Goal: Transaction & Acquisition: Purchase product/service

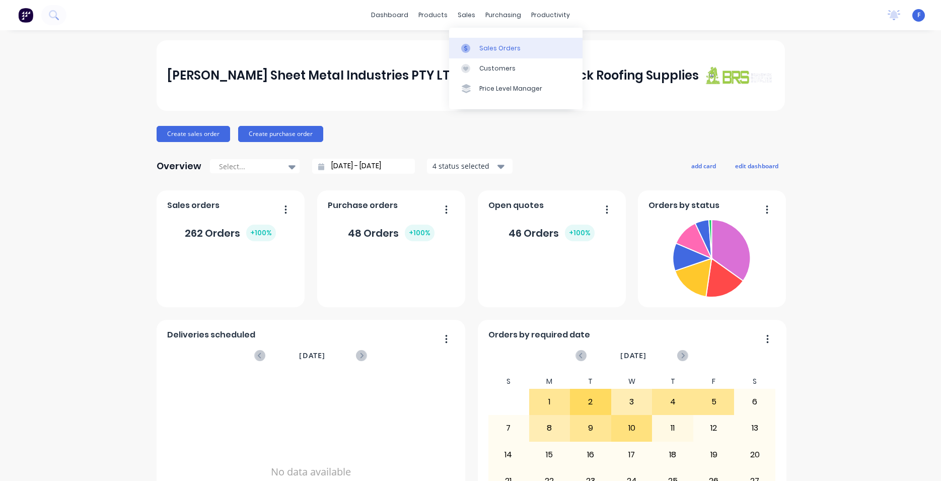
click at [496, 49] on div "Sales Orders" at bounding box center [499, 48] width 41 height 9
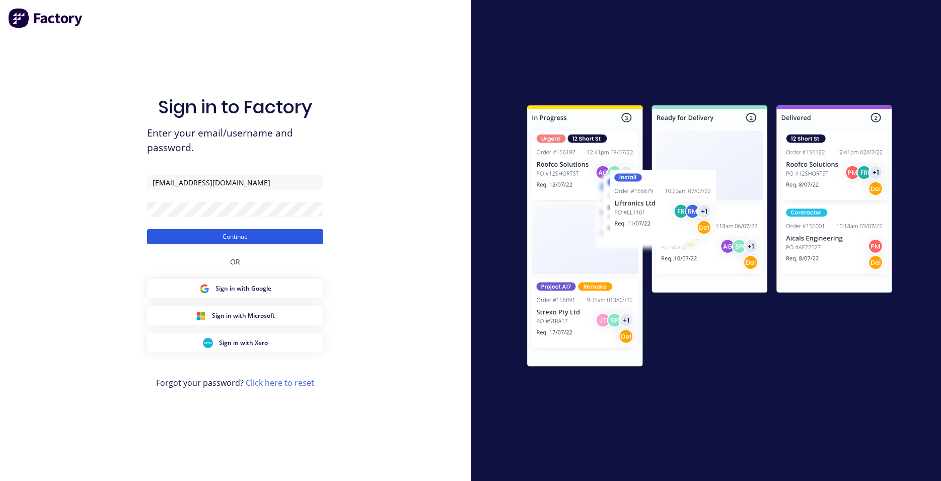
click at [225, 233] on button "Continue" at bounding box center [235, 236] width 176 height 15
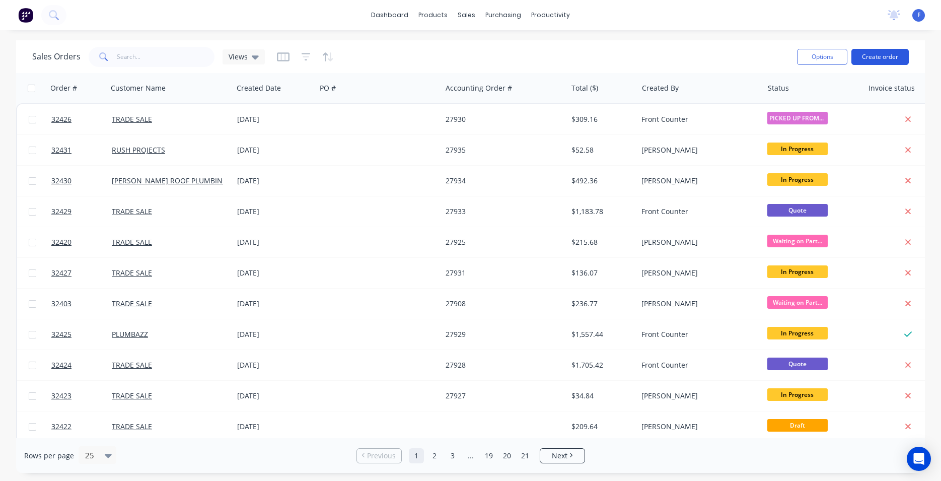
click at [892, 57] on button "Create order" at bounding box center [879, 57] width 57 height 16
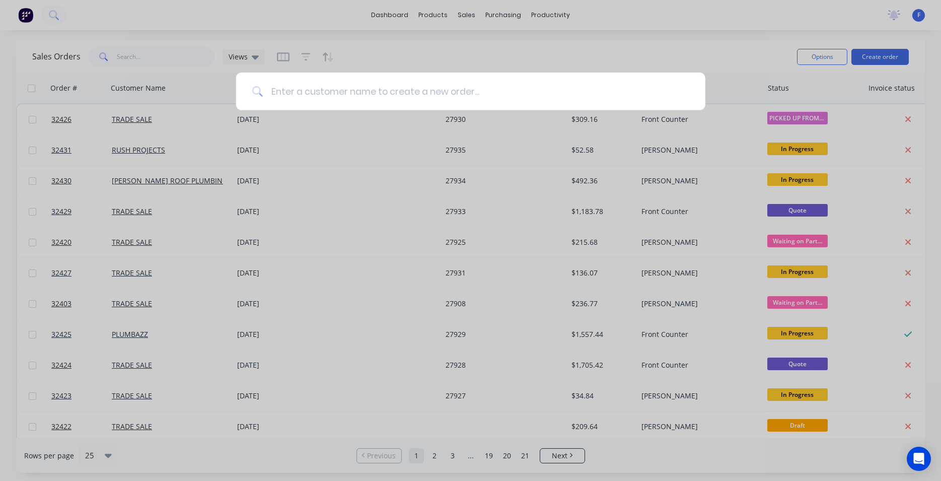
click at [397, 87] on input at bounding box center [476, 91] width 426 height 38
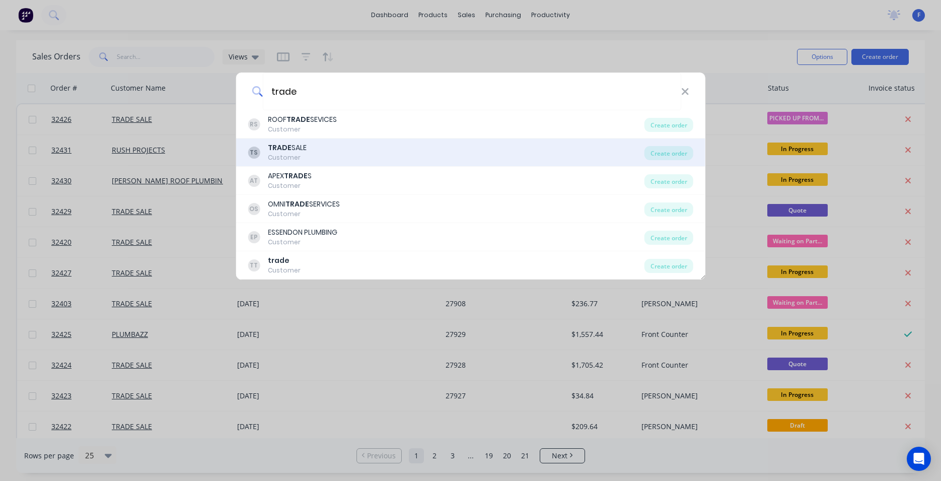
type input "trade"
click at [379, 150] on div "TS TRADE SALE Customer" at bounding box center [446, 152] width 397 height 20
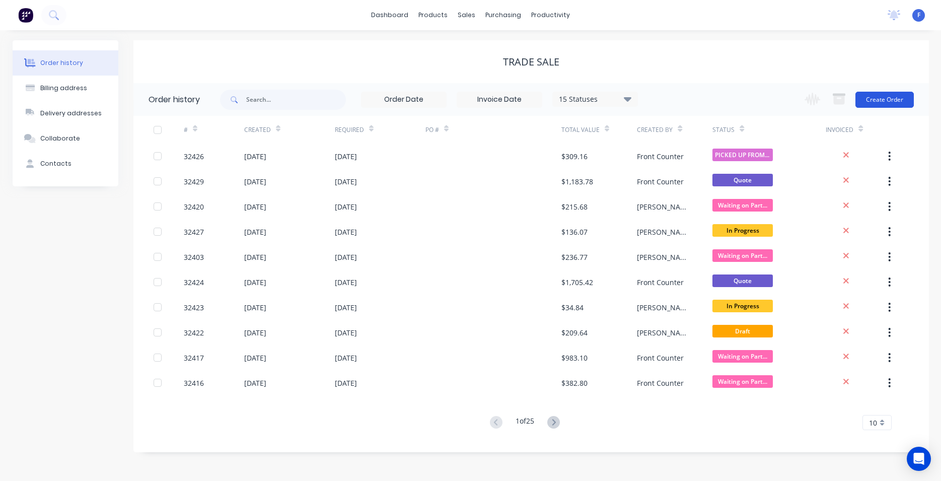
click at [879, 107] on button "Create Order" at bounding box center [884, 100] width 58 height 16
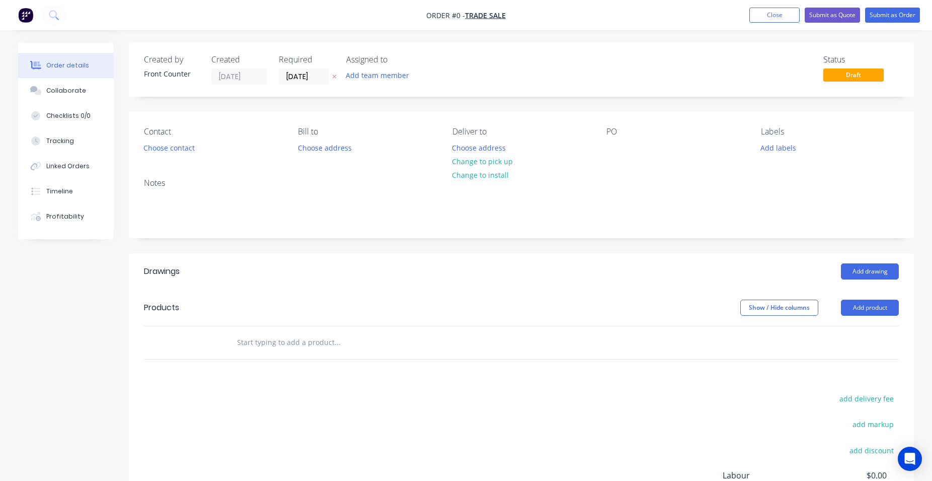
click at [283, 343] on input "text" at bounding box center [337, 342] width 201 height 20
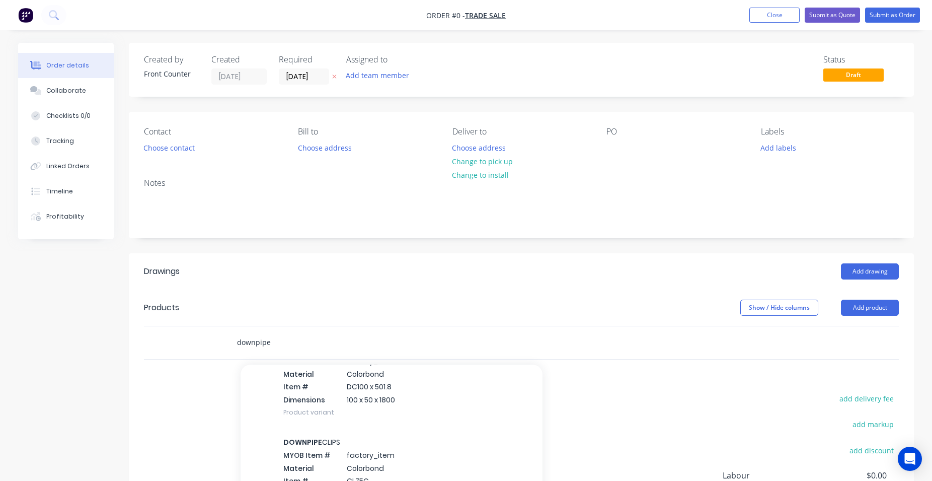
scroll to position [1090, 0]
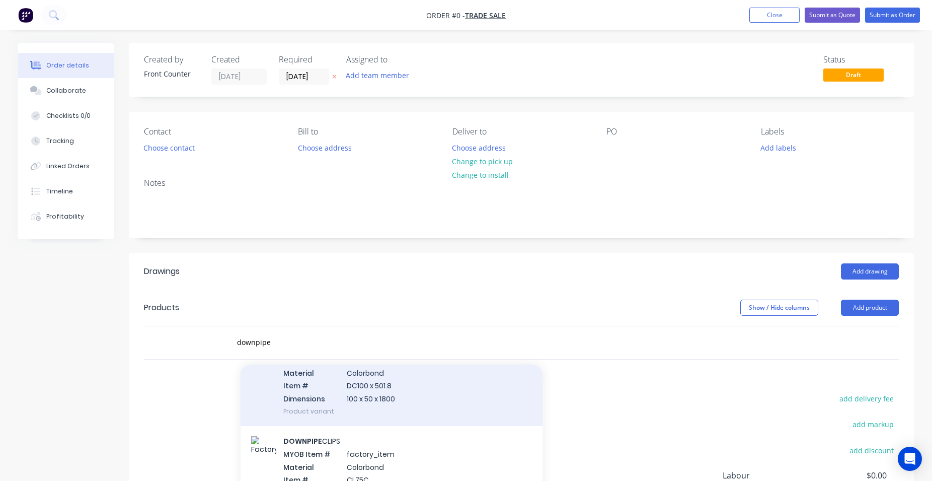
click at [430, 404] on div "Downpipe MYOB Item # factory_item Material Colorbond Item # DC100 x 501.8 Dimen…" at bounding box center [392, 379] width 302 height 94
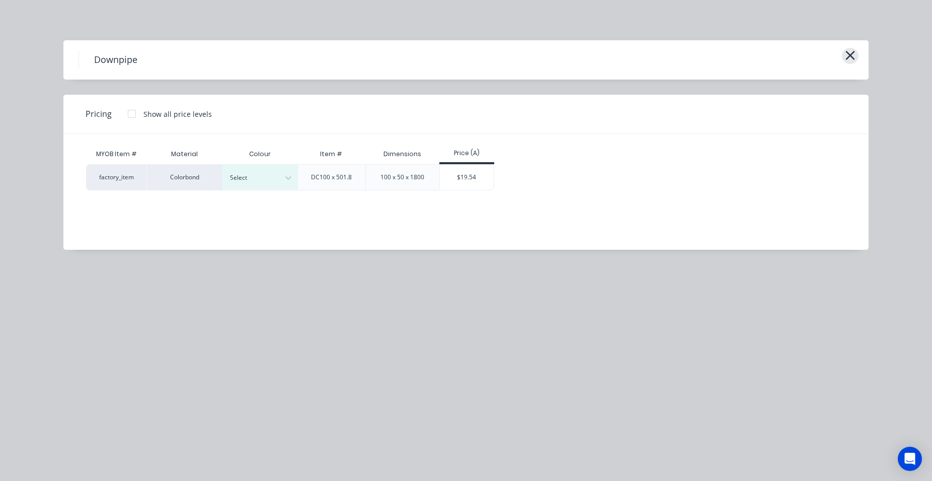
click at [857, 55] on button "button" at bounding box center [850, 56] width 17 height 16
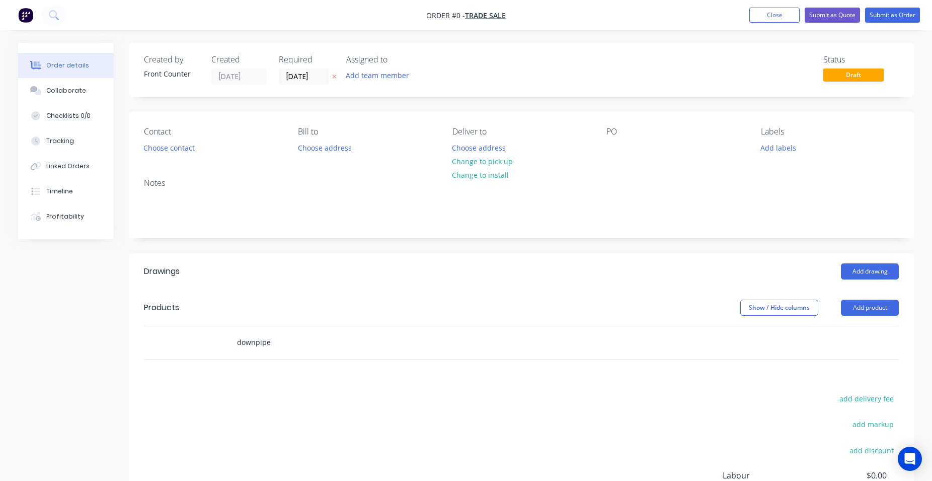
click at [293, 344] on input "downpipe" at bounding box center [337, 342] width 201 height 20
type input "d"
click at [869, 312] on button "Add product" at bounding box center [870, 307] width 58 height 16
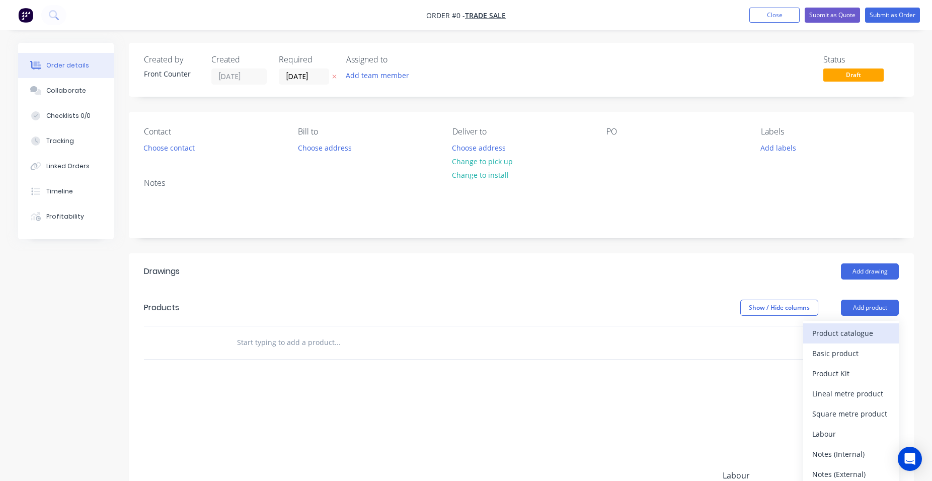
click at [839, 334] on div "Product catalogue" at bounding box center [850, 333] width 77 height 15
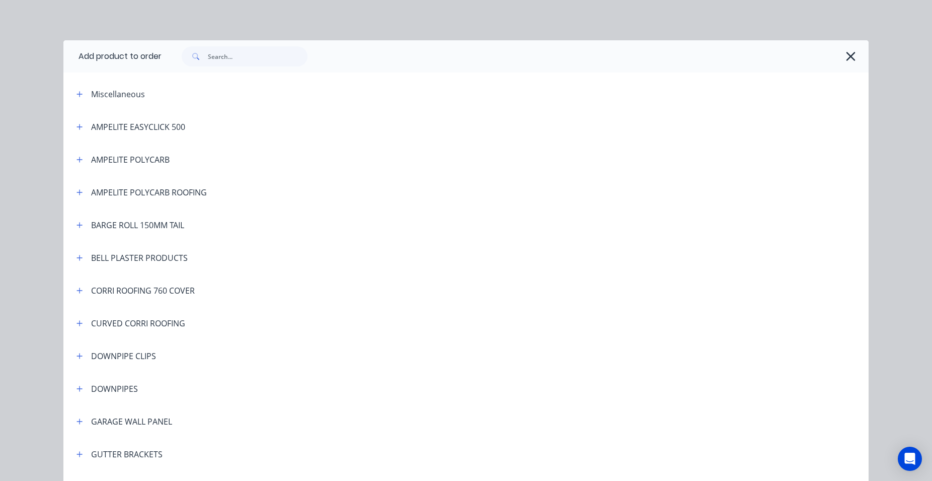
scroll to position [229, 0]
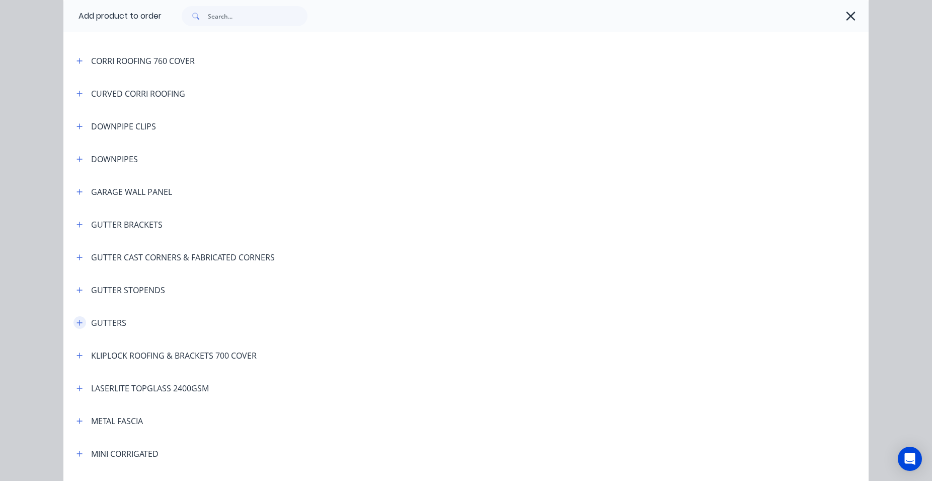
click at [76, 324] on icon "button" at bounding box center [79, 322] width 6 height 7
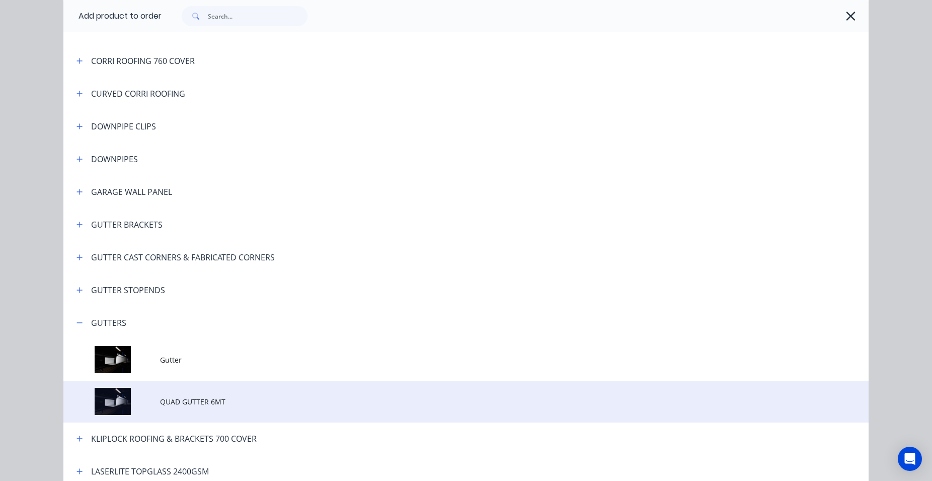
click at [201, 407] on td "QUAD GUTTER 6MT" at bounding box center [514, 401] width 709 height 42
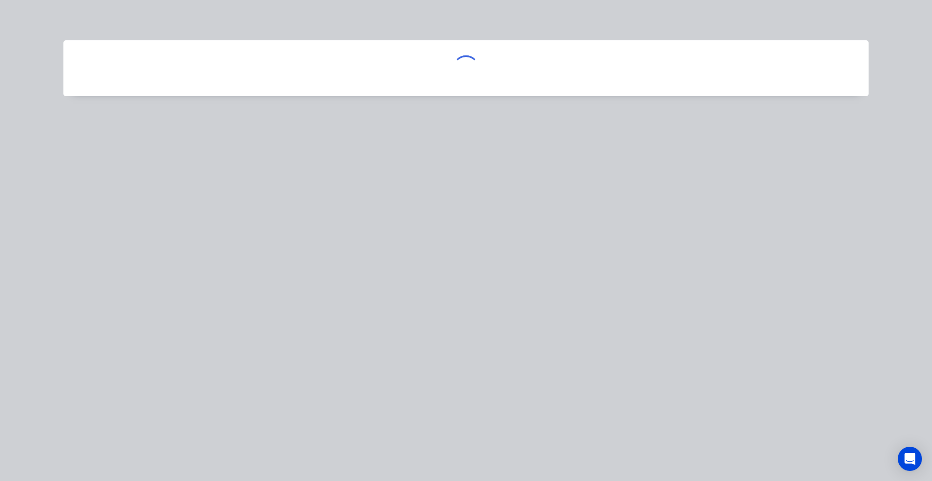
scroll to position [0, 0]
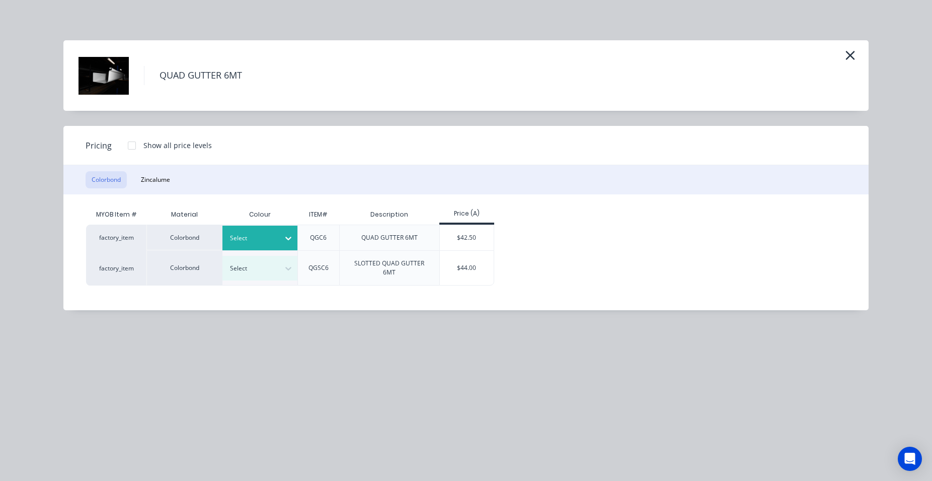
click at [288, 241] on icon at bounding box center [288, 238] width 10 height 10
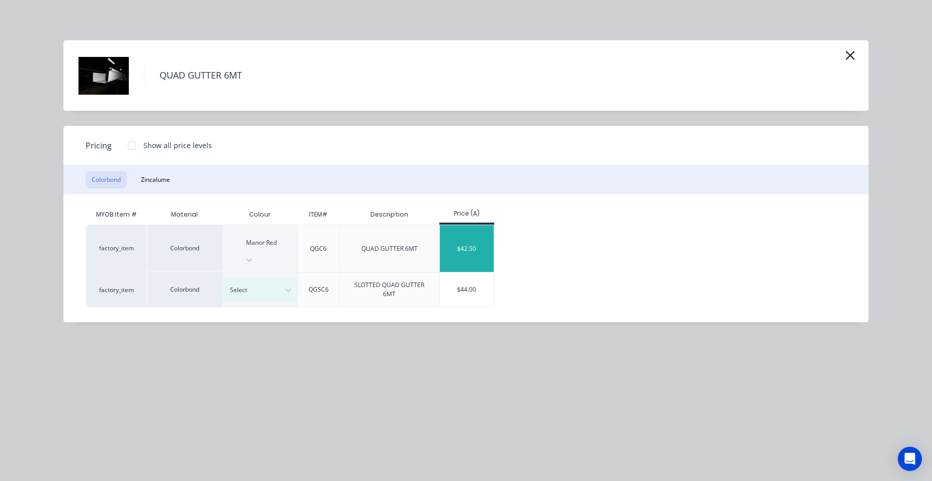
click at [477, 233] on div "$42.50" at bounding box center [467, 248] width 54 height 47
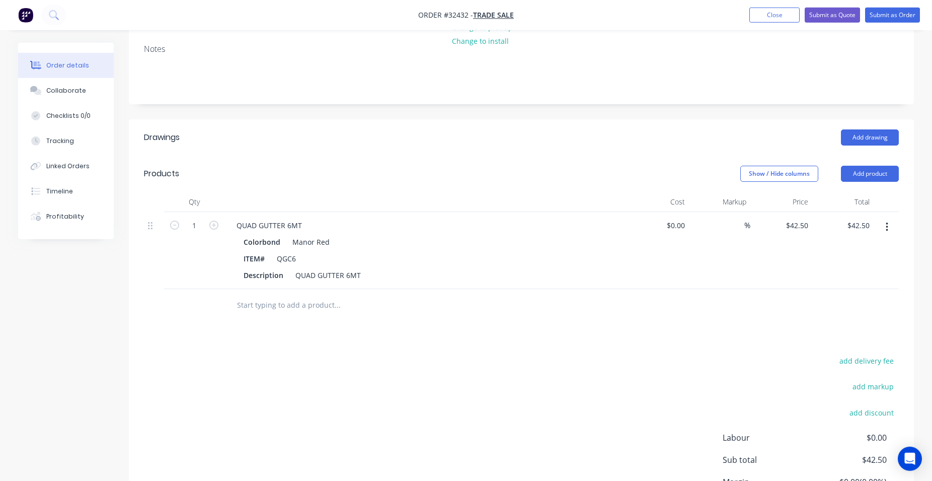
scroll to position [154, 0]
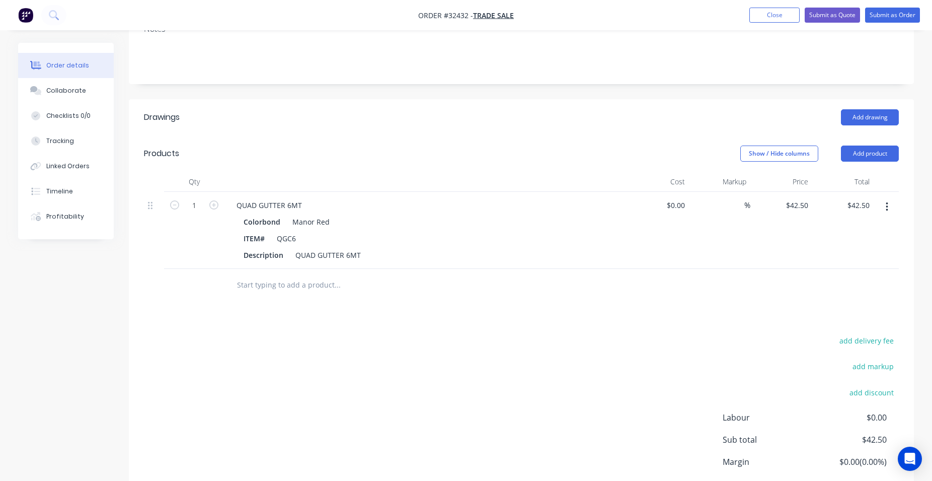
click at [312, 285] on input "text" at bounding box center [337, 285] width 201 height 20
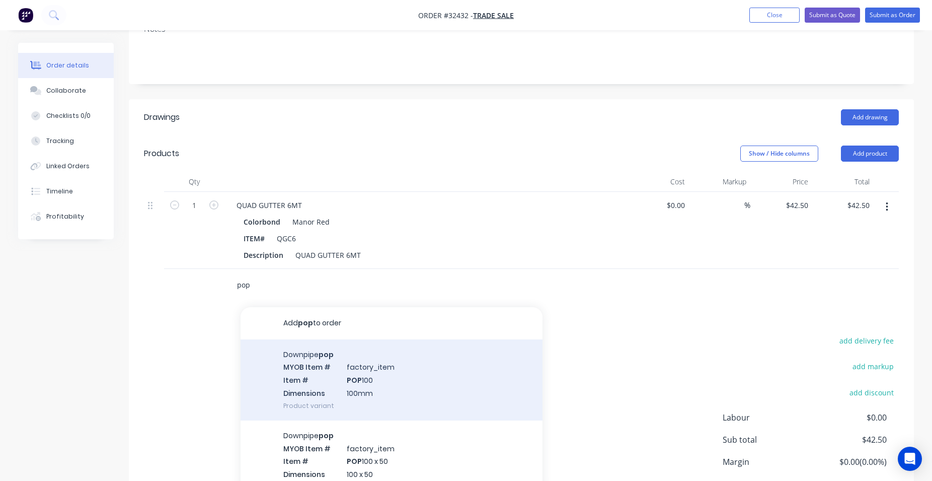
scroll to position [115, 0]
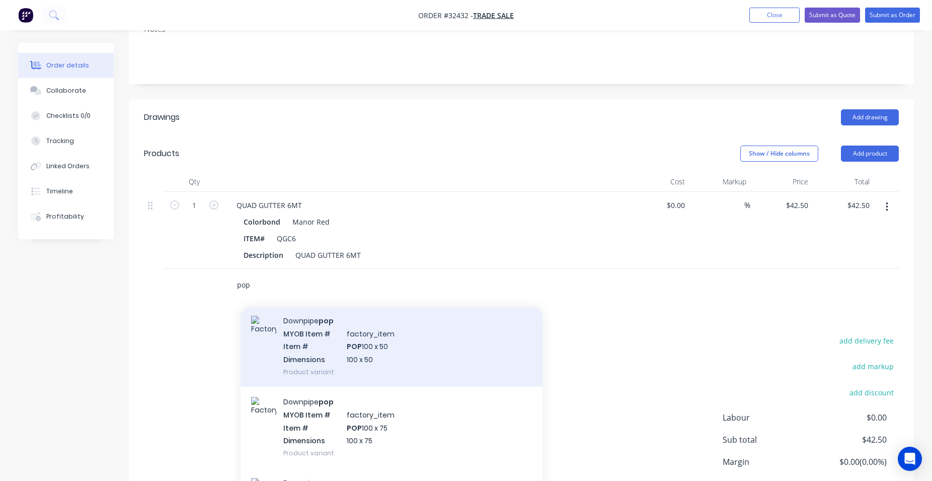
type input "pop"
click at [423, 361] on div "Downpipe pop MYOB Item # factory_item Item # POP 100 x 50 Dimensions 100 x 50 P…" at bounding box center [392, 345] width 302 height 81
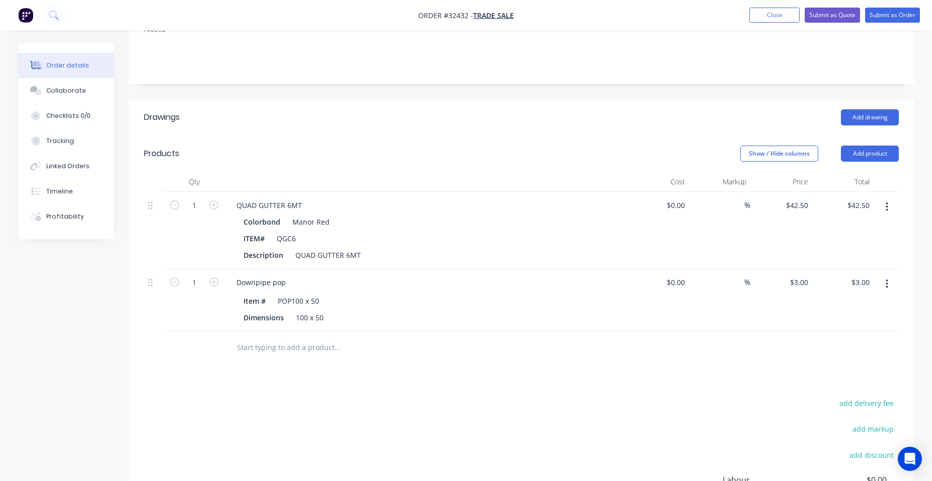
click at [298, 347] on input "text" at bounding box center [337, 347] width 201 height 20
click at [286, 350] on input "text" at bounding box center [337, 347] width 201 height 20
type input "2"
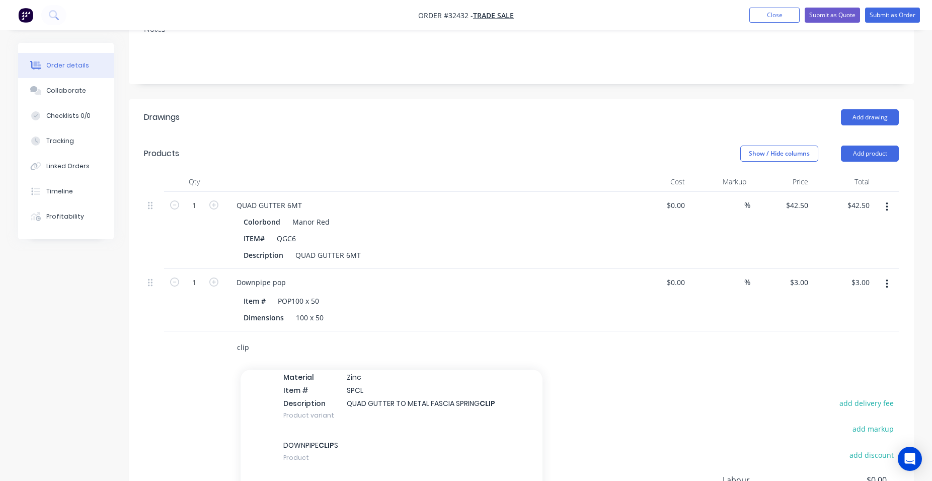
scroll to position [1147, 0]
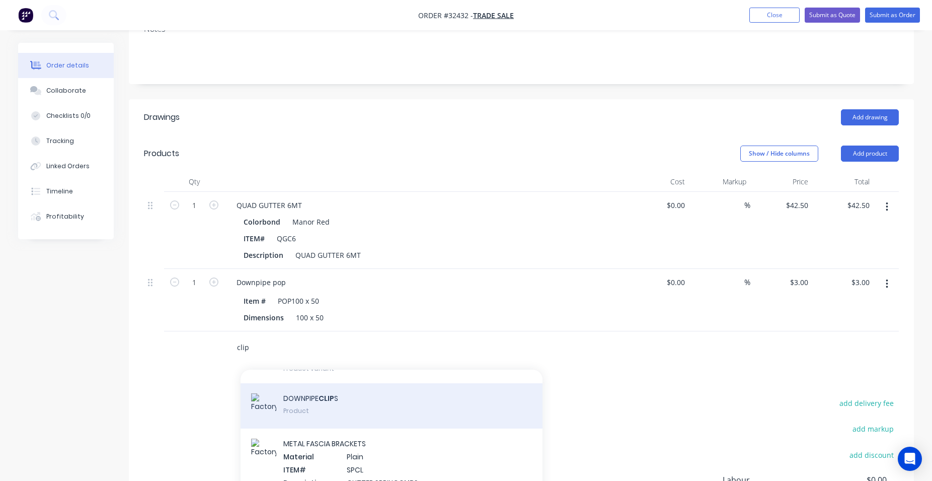
type input "clip"
click at [401, 395] on div "DOWNPIPE CLIP S Product" at bounding box center [392, 405] width 302 height 45
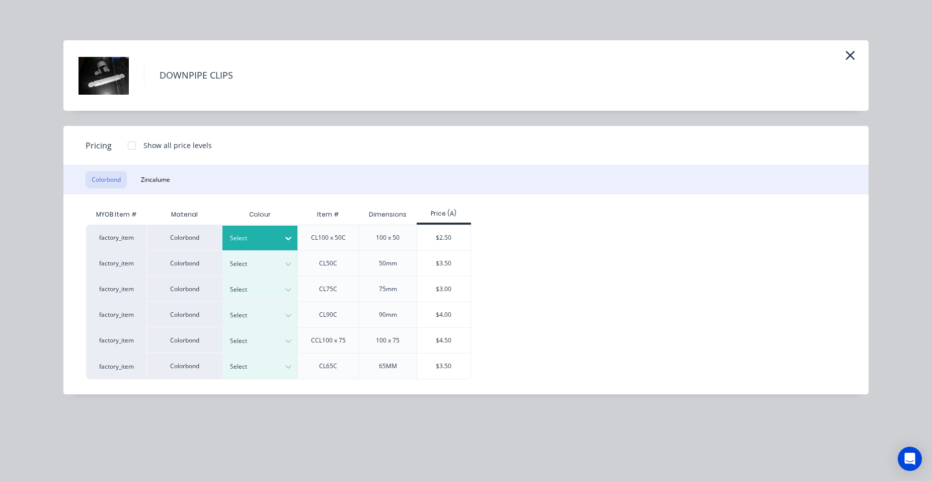
click at [289, 239] on icon at bounding box center [288, 239] width 6 height 4
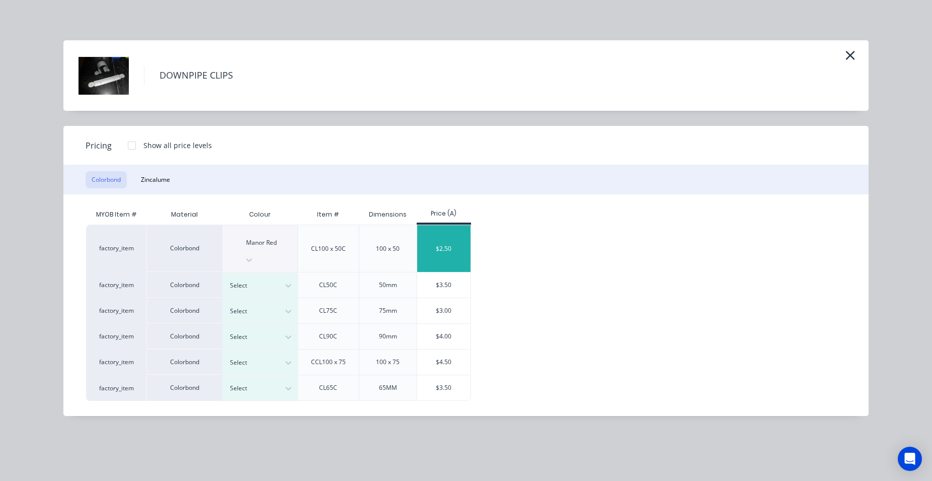
click at [439, 238] on div "$2.50" at bounding box center [444, 248] width 54 height 47
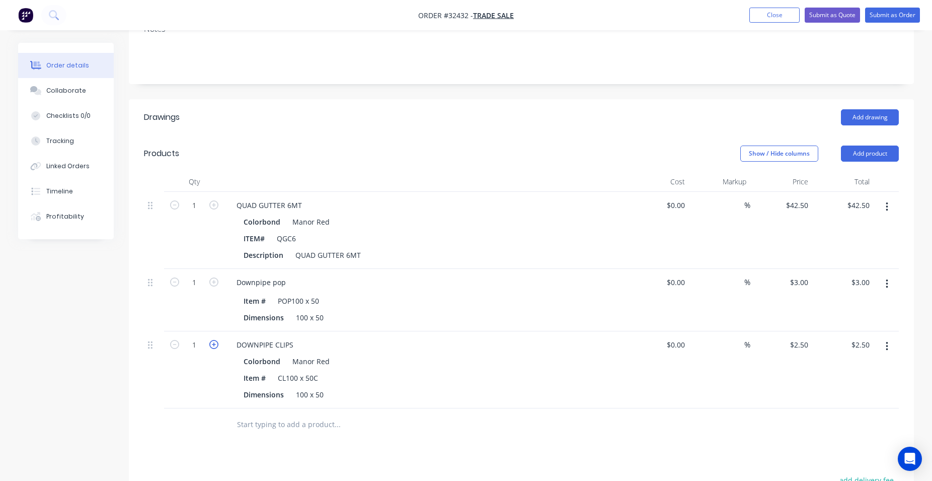
click at [213, 346] on icon "button" at bounding box center [213, 344] width 9 height 9
type input "2"
type input "$5.00"
click at [271, 427] on input "text" at bounding box center [337, 424] width 201 height 20
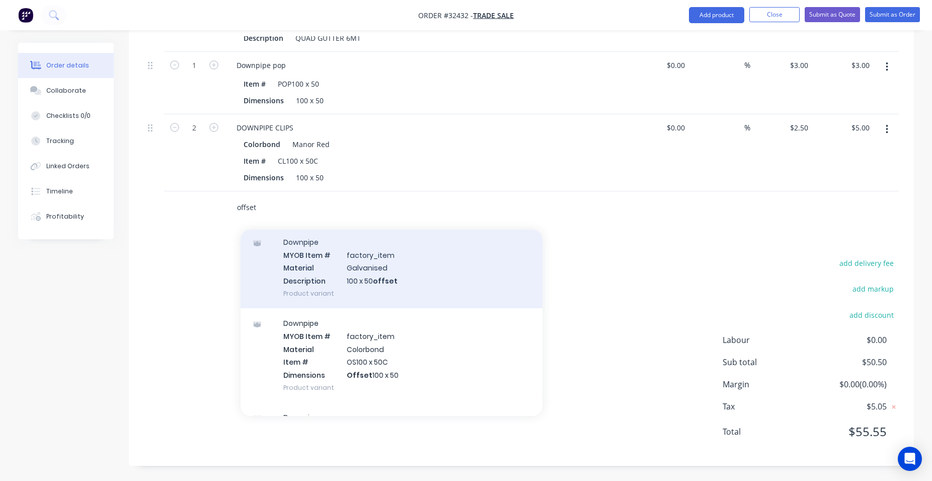
scroll to position [172, 0]
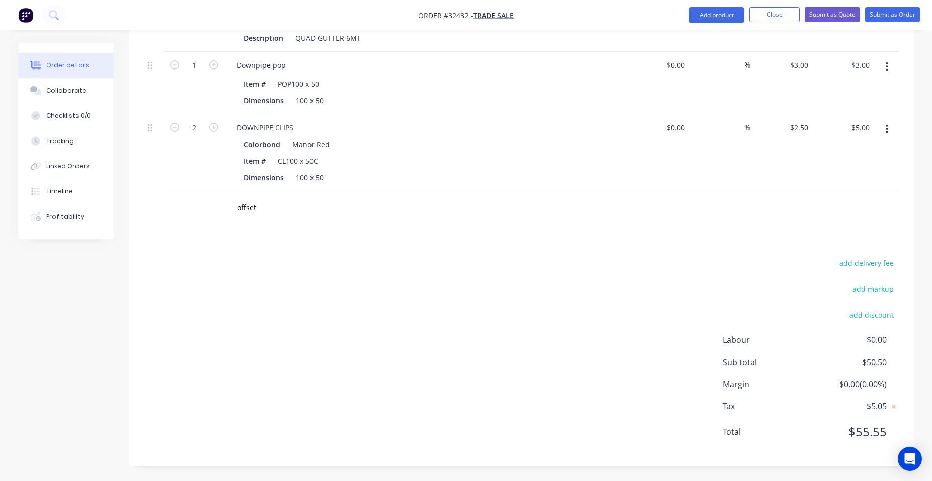
click at [618, 254] on div "Drawings Add drawing Products Show / Hide columns Add product Qty Cost Markup P…" at bounding box center [521, 173] width 785 height 583
click at [275, 212] on input "offset" at bounding box center [337, 207] width 201 height 20
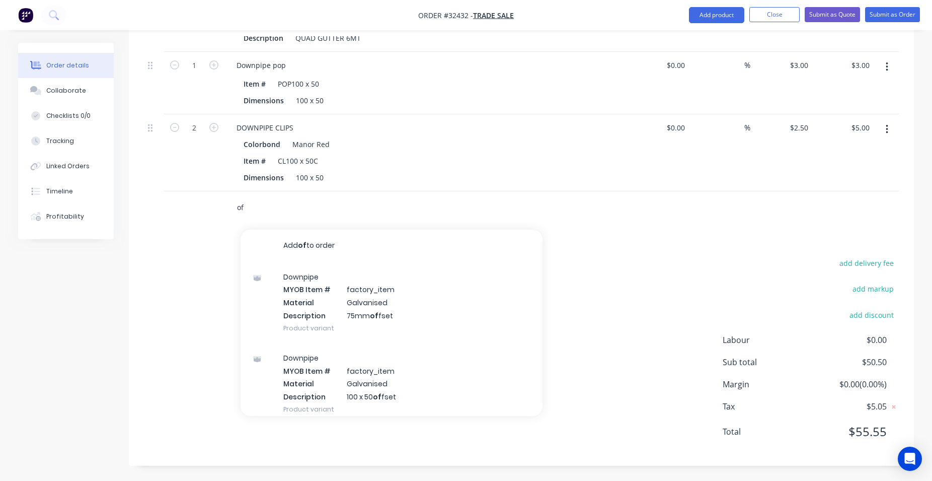
type input "o"
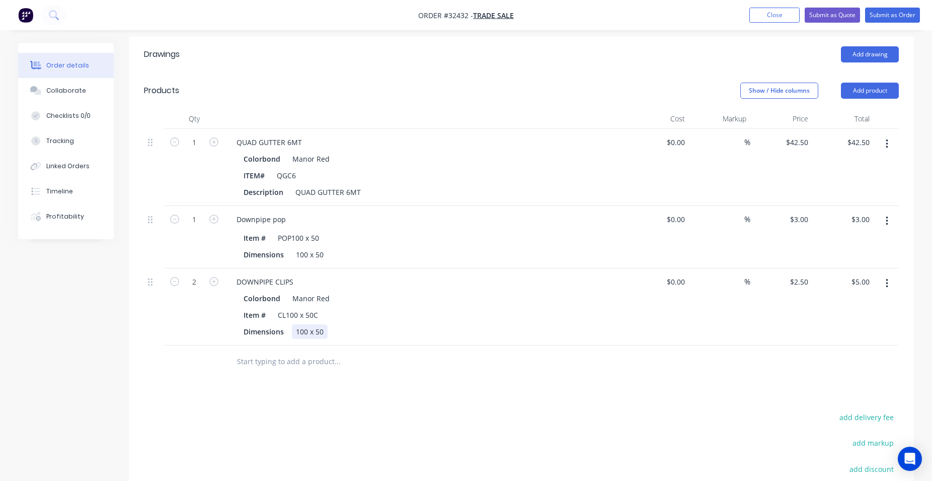
scroll to position [268, 0]
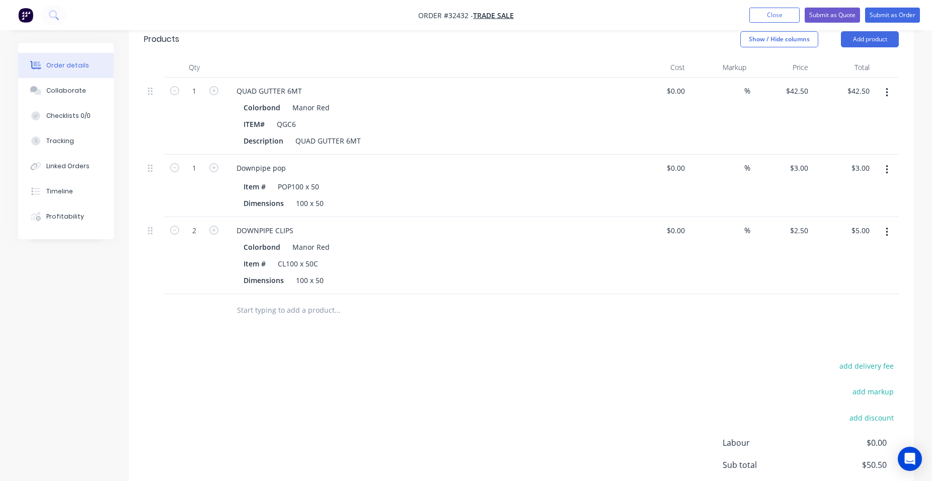
click at [293, 308] on input "text" at bounding box center [337, 310] width 201 height 20
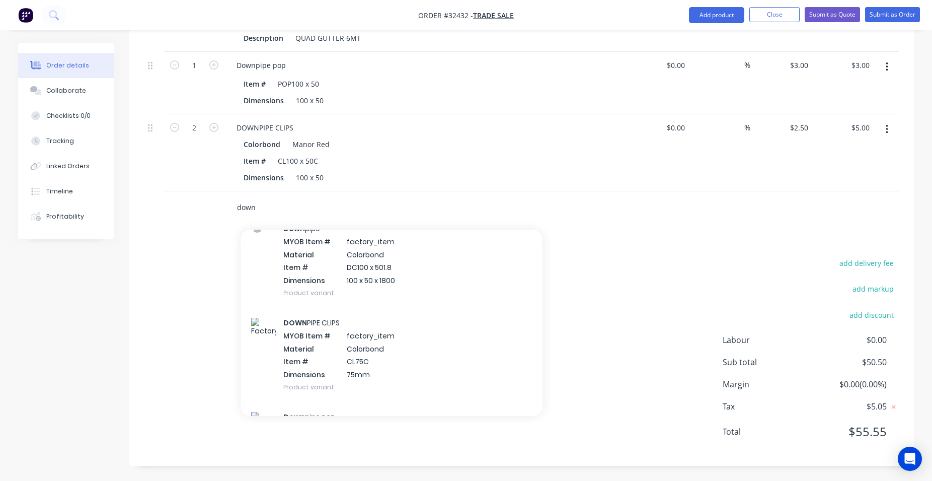
scroll to position [1033, 0]
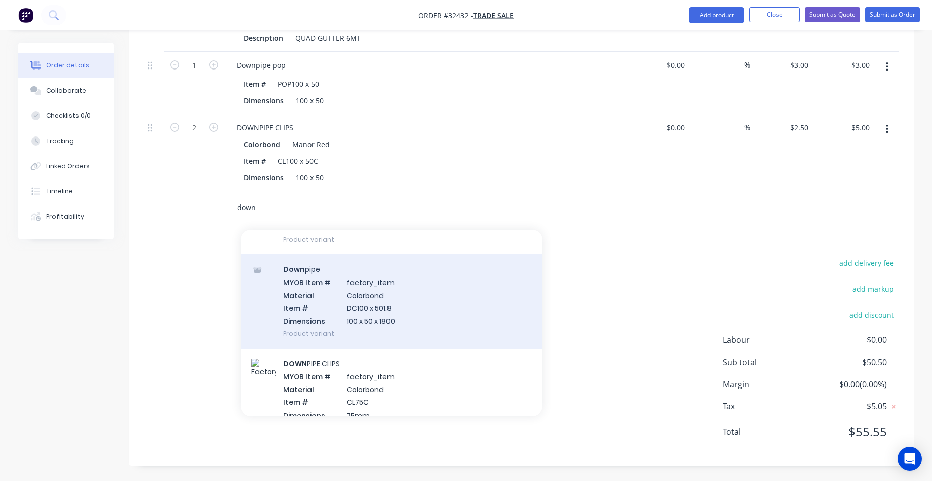
type input "down"
click at [410, 313] on div "Down pipe MYOB Item # factory_item Material Colorbond Item # DC100 x 501.8 Dime…" at bounding box center [392, 301] width 302 height 94
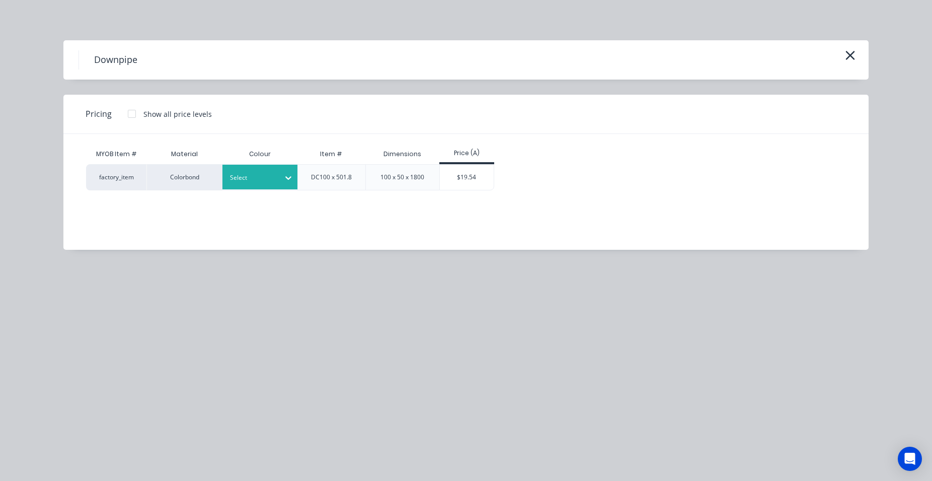
click at [287, 172] on div at bounding box center [288, 178] width 18 height 16
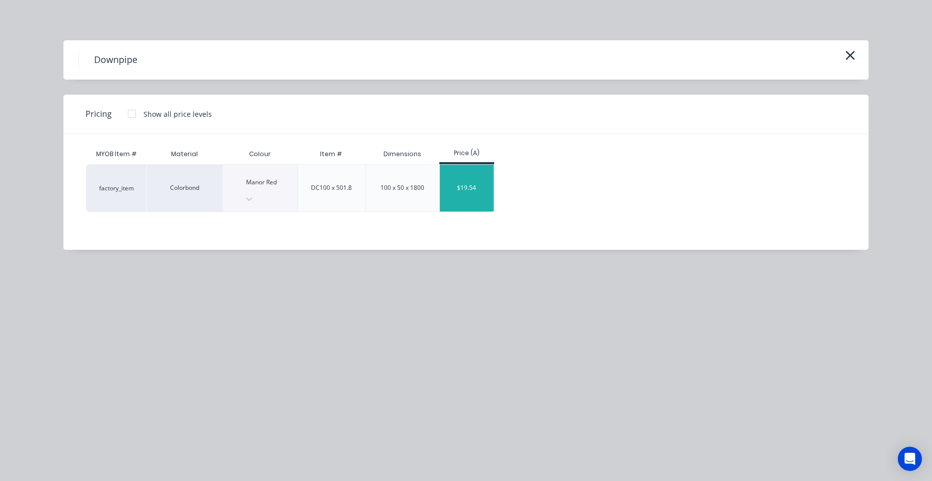
click at [482, 168] on div "$19.54" at bounding box center [467, 188] width 54 height 47
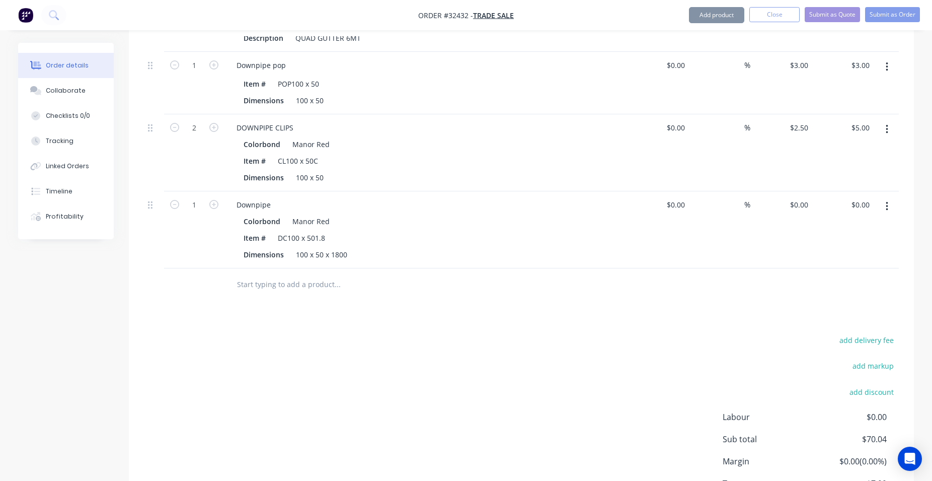
type input "$19.54"
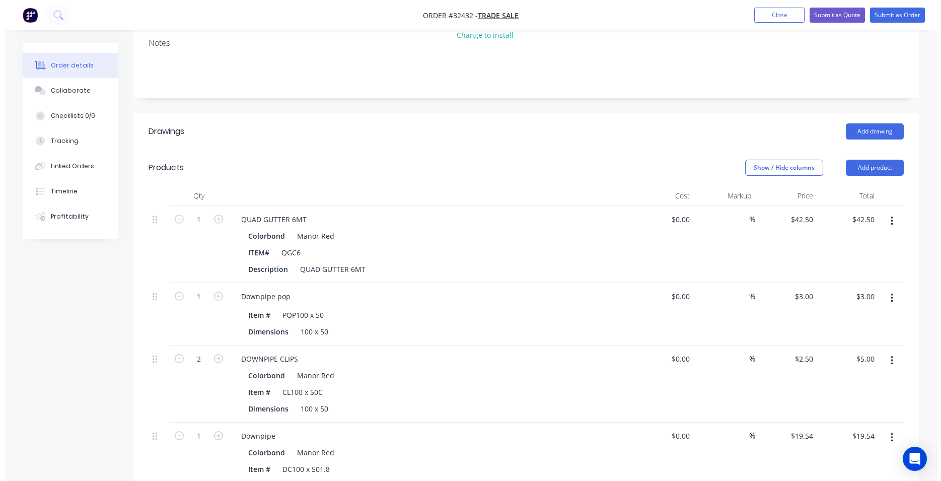
scroll to position [0, 0]
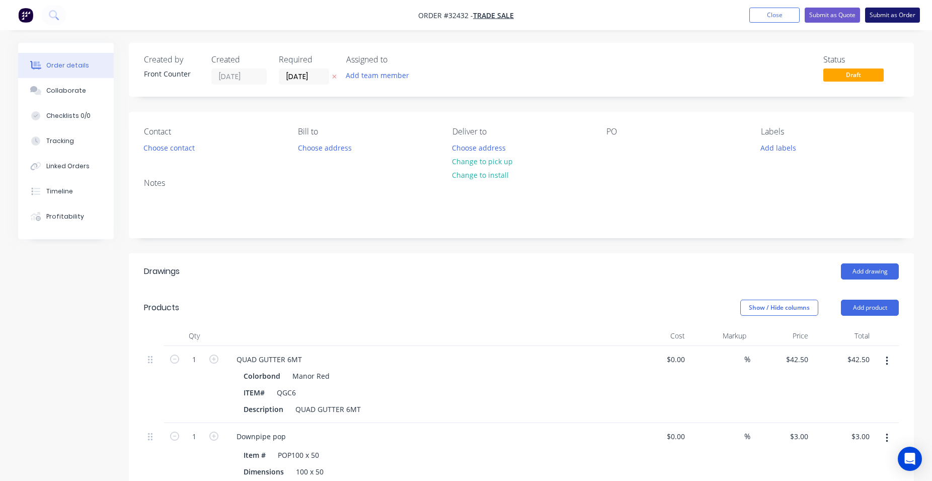
click at [891, 17] on button "Submit as Order" at bounding box center [892, 15] width 55 height 15
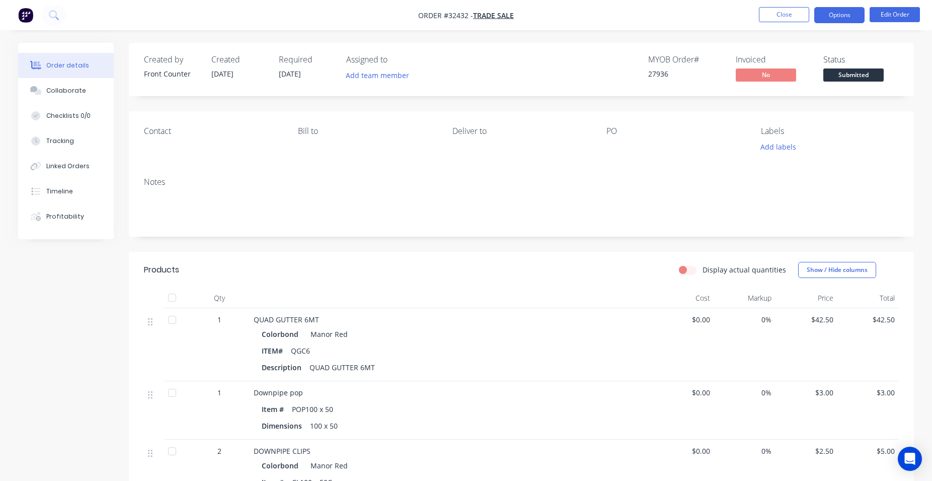
click at [846, 19] on button "Options" at bounding box center [839, 15] width 50 height 16
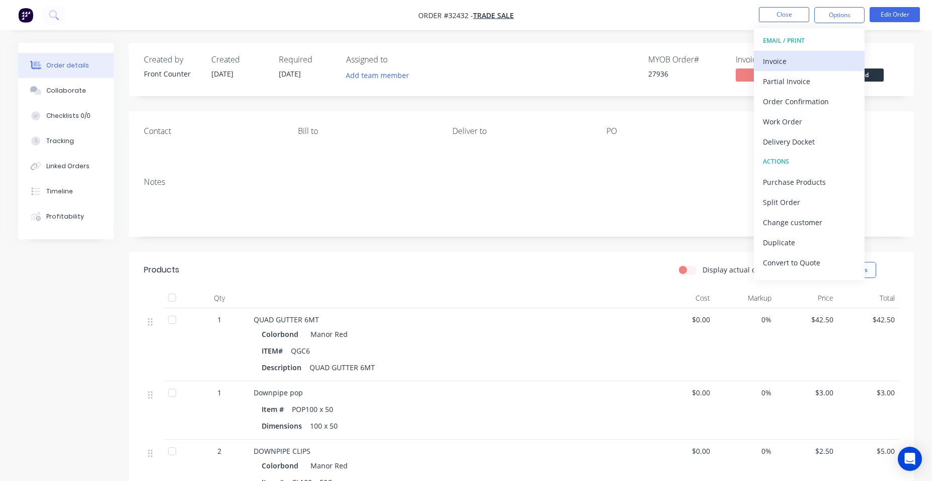
click at [828, 56] on div "Invoice" at bounding box center [809, 61] width 93 height 15
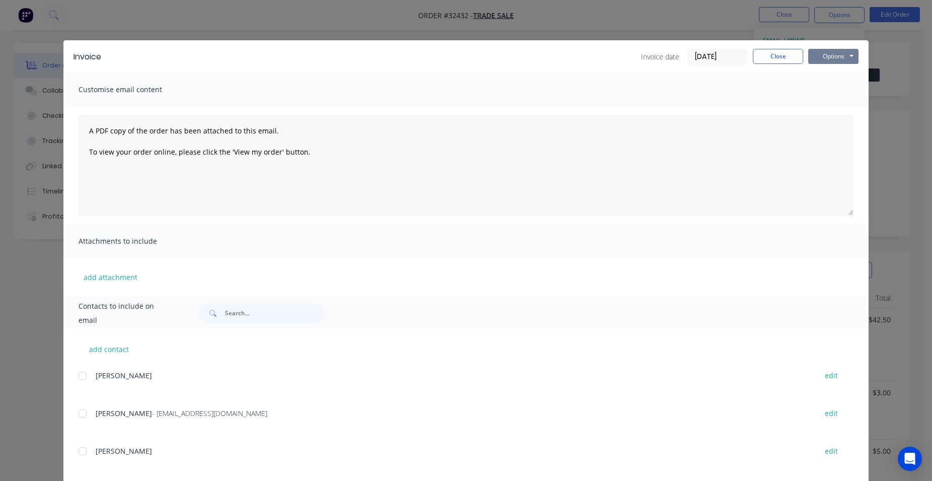
click at [832, 53] on button "Options" at bounding box center [833, 56] width 50 height 15
click at [836, 91] on button "Print" at bounding box center [840, 91] width 64 height 17
click at [787, 57] on button "Close" at bounding box center [778, 56] width 50 height 15
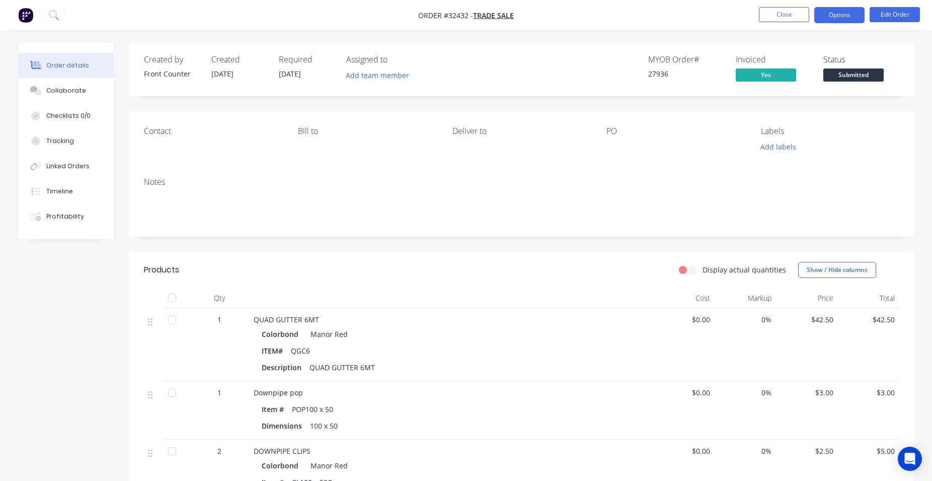
click at [835, 18] on button "Options" at bounding box center [839, 15] width 50 height 16
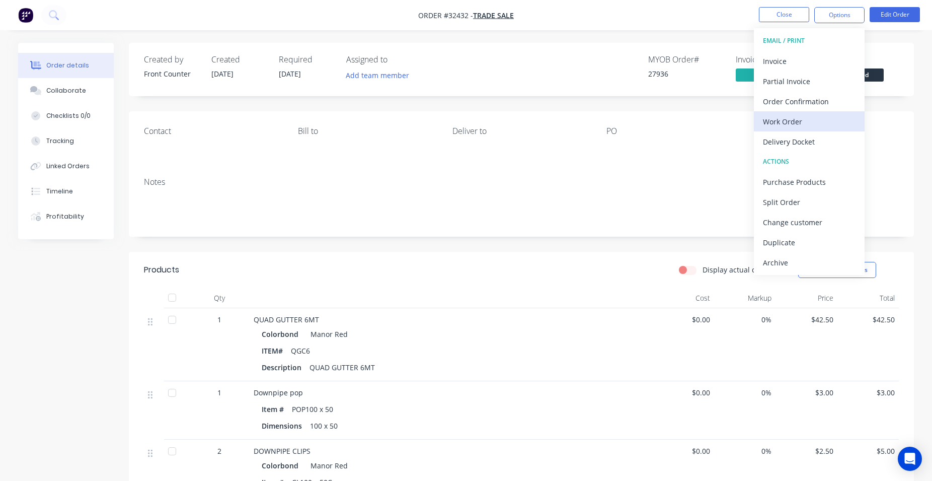
click at [797, 122] on div "Work Order" at bounding box center [809, 121] width 93 height 15
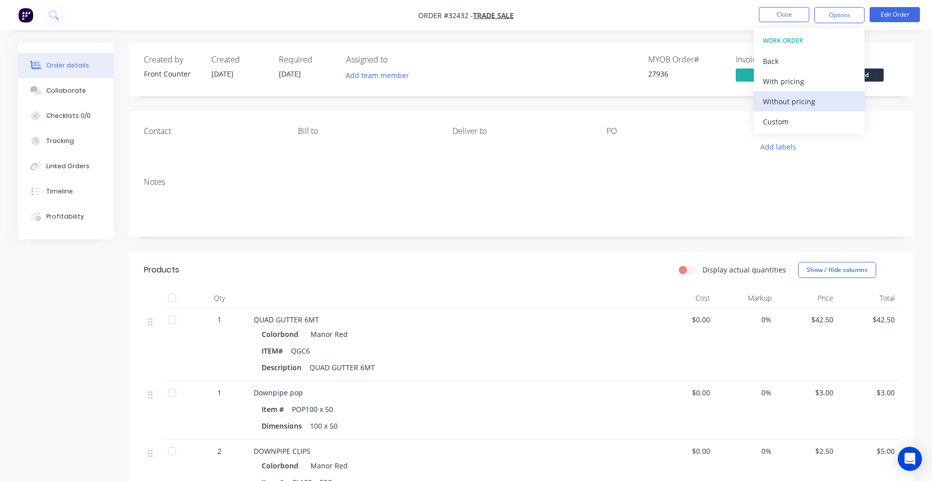
click at [823, 105] on div "Without pricing" at bounding box center [809, 101] width 93 height 15
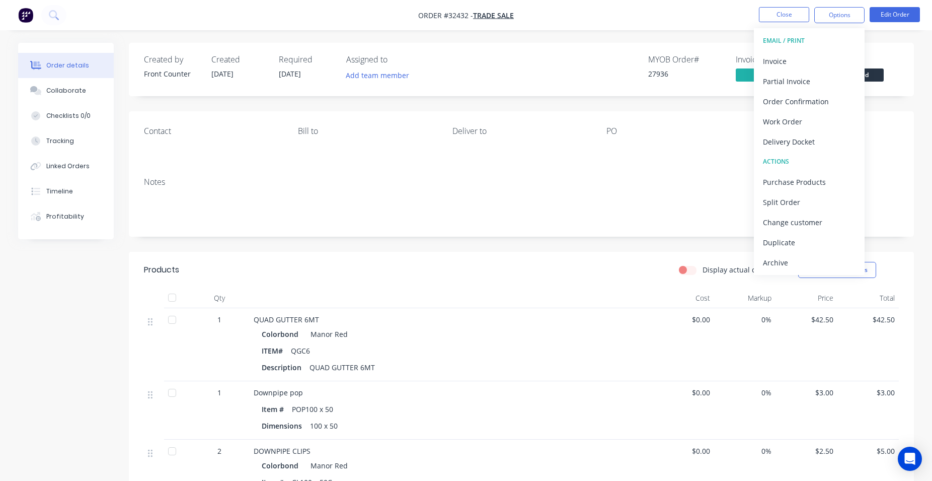
click at [918, 58] on div "Order details Collaborate Checklists 0/0 Tracking Linked Orders Timeline Profit…" at bounding box center [466, 404] width 916 height 722
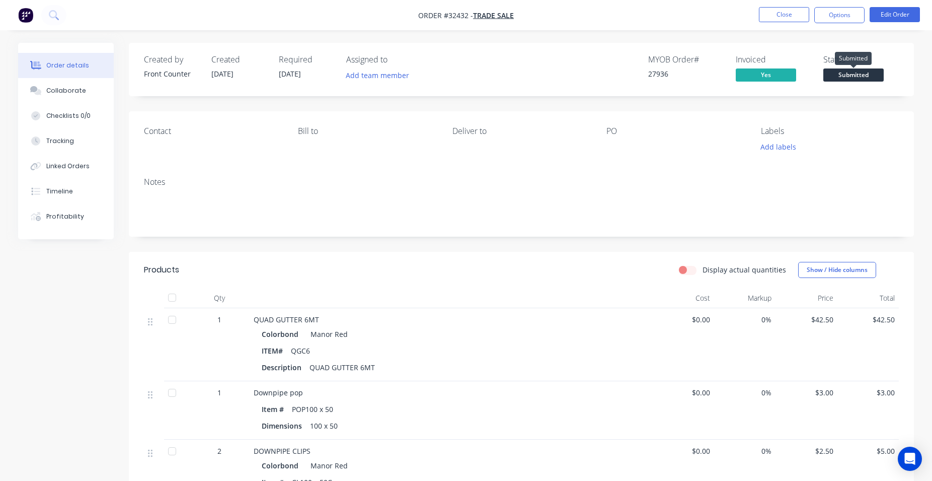
click at [844, 79] on span "Submitted" at bounding box center [853, 74] width 60 height 13
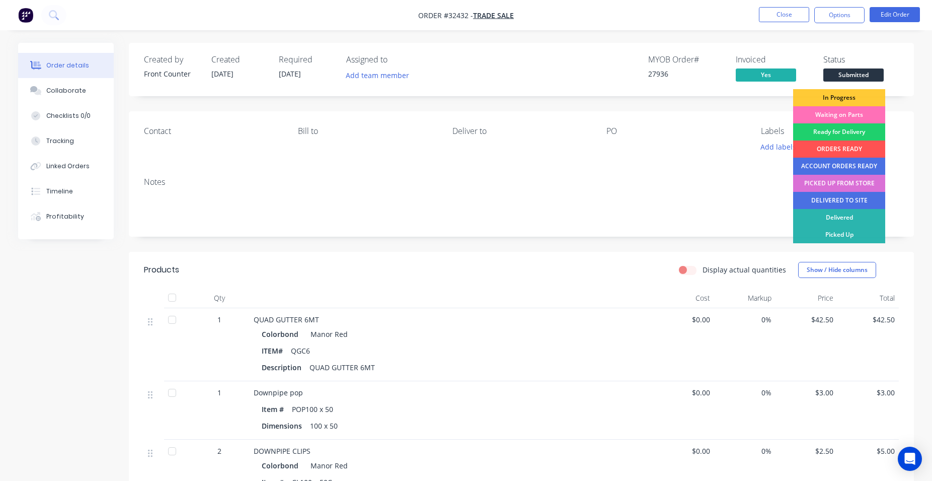
click at [850, 183] on div "PICKED UP FROM STORE" at bounding box center [839, 183] width 92 height 17
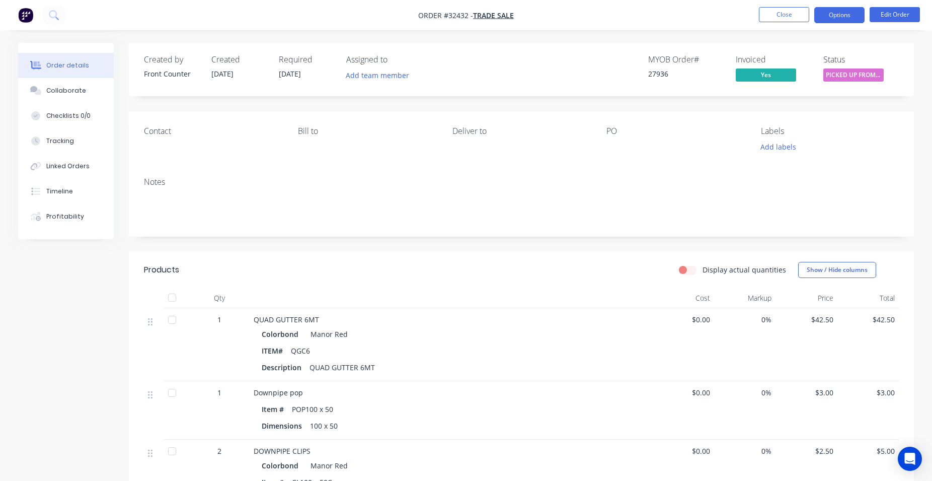
click at [850, 18] on button "Options" at bounding box center [839, 15] width 50 height 16
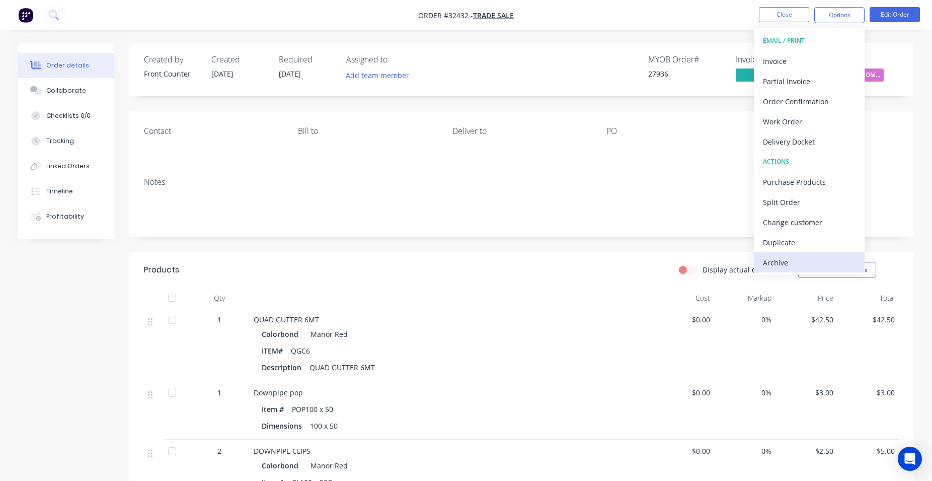
click at [792, 259] on div "Archive" at bounding box center [809, 262] width 93 height 15
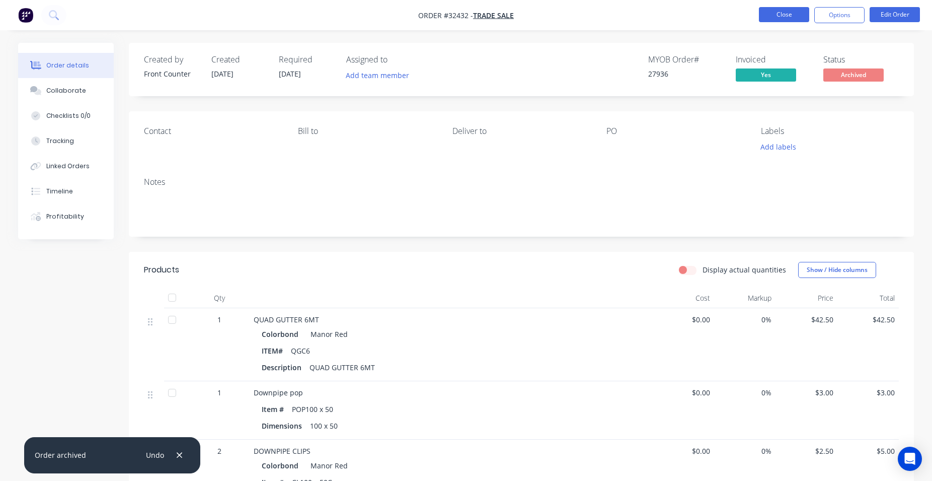
click at [785, 16] on button "Close" at bounding box center [784, 14] width 50 height 15
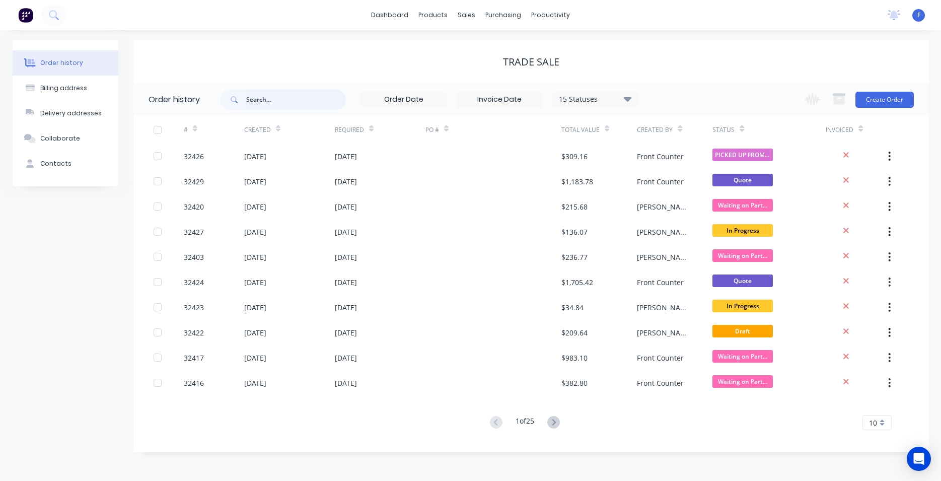
click at [281, 103] on input "text" at bounding box center [296, 100] width 100 height 20
type input "32430"
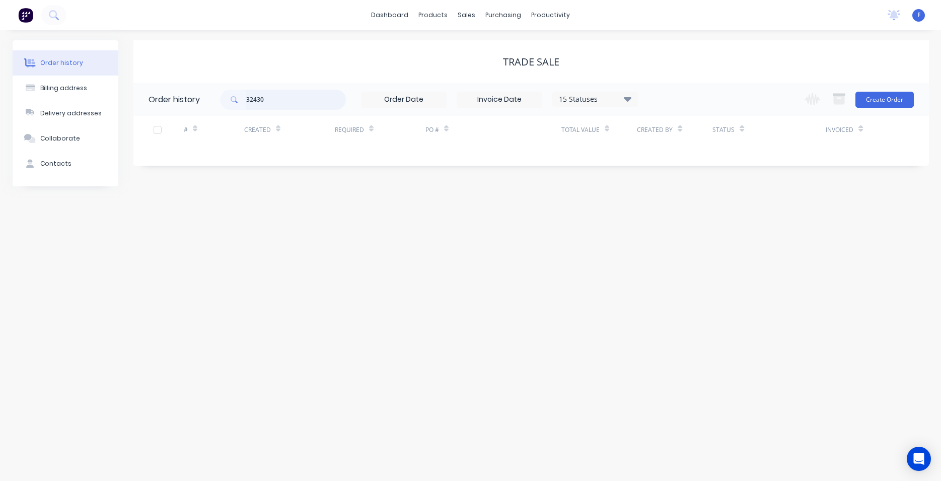
click at [296, 101] on input "32430" at bounding box center [296, 100] width 100 height 20
type input "3"
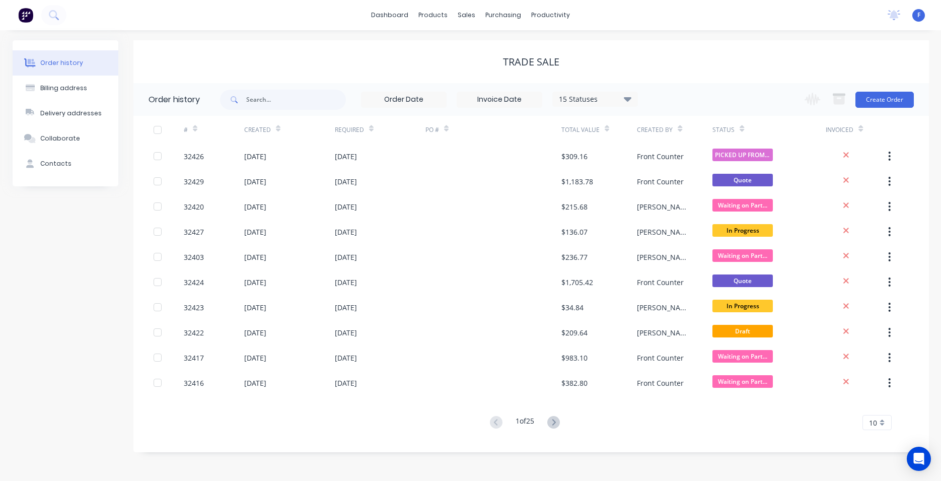
click at [26, 13] on img at bounding box center [25, 15] width 15 height 15
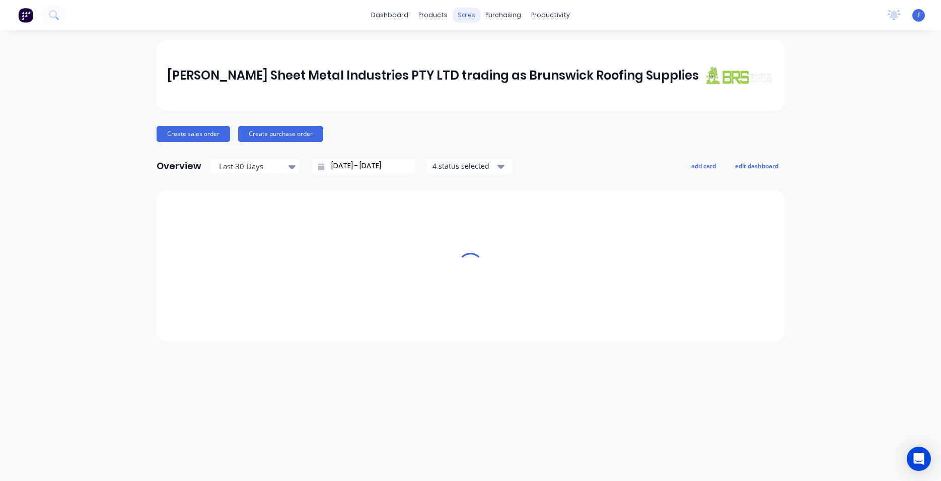
click at [465, 15] on div "sales" at bounding box center [466, 15] width 28 height 15
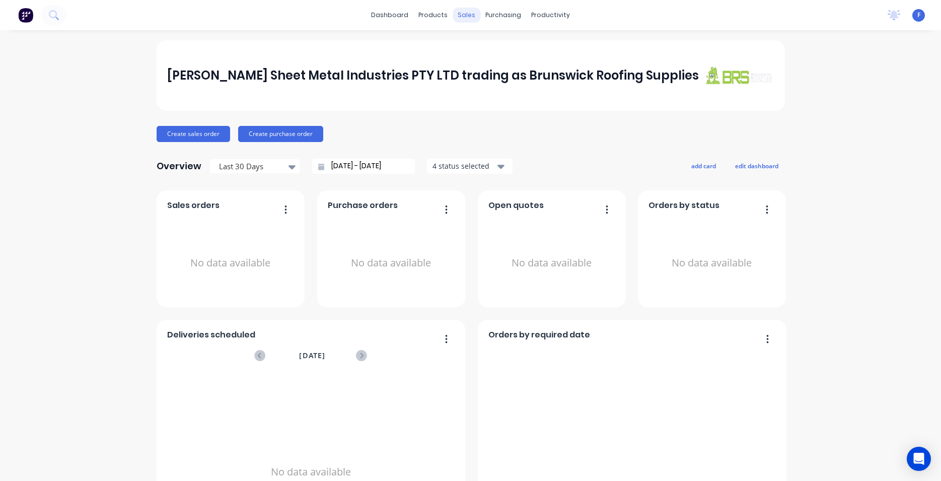
click at [469, 18] on div "sales" at bounding box center [466, 15] width 28 height 15
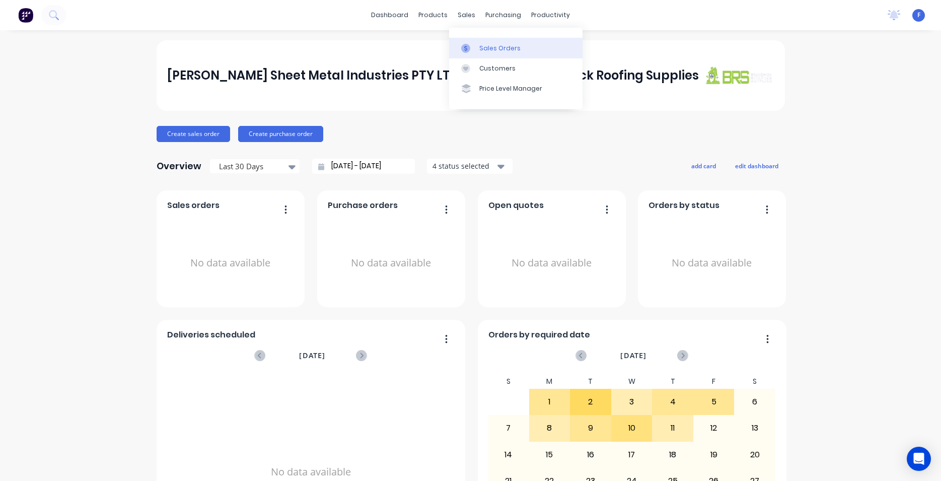
click at [494, 45] on div "Sales Orders" at bounding box center [499, 48] width 41 height 9
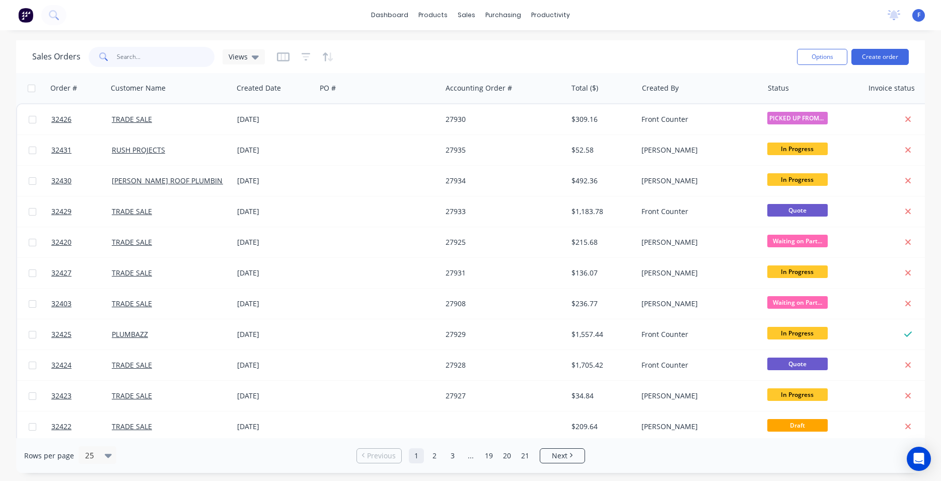
click at [166, 56] on input "text" at bounding box center [166, 57] width 98 height 20
type input "32430"
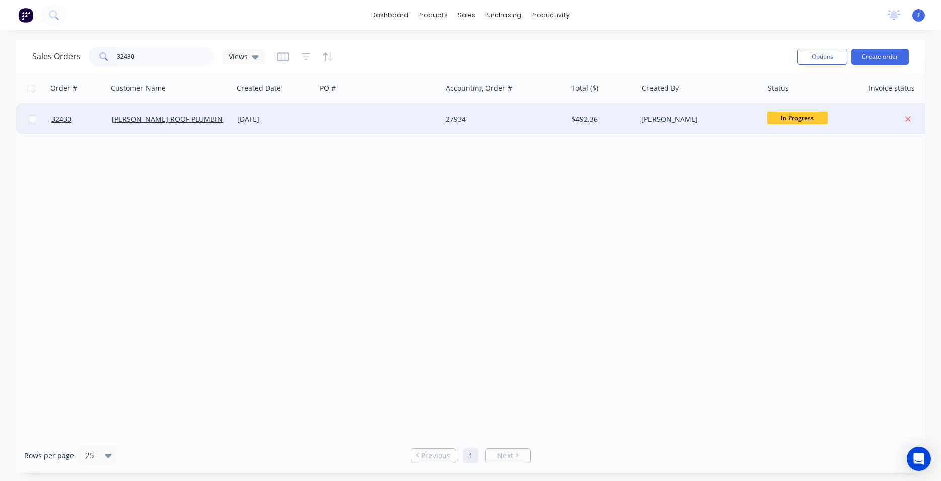
click at [350, 120] on div at bounding box center [378, 119] width 125 height 30
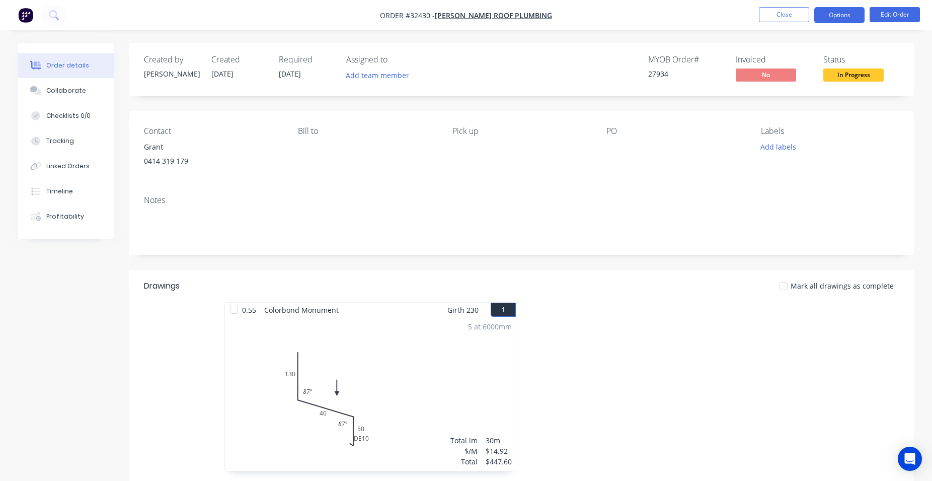
click at [852, 13] on button "Options" at bounding box center [839, 15] width 50 height 16
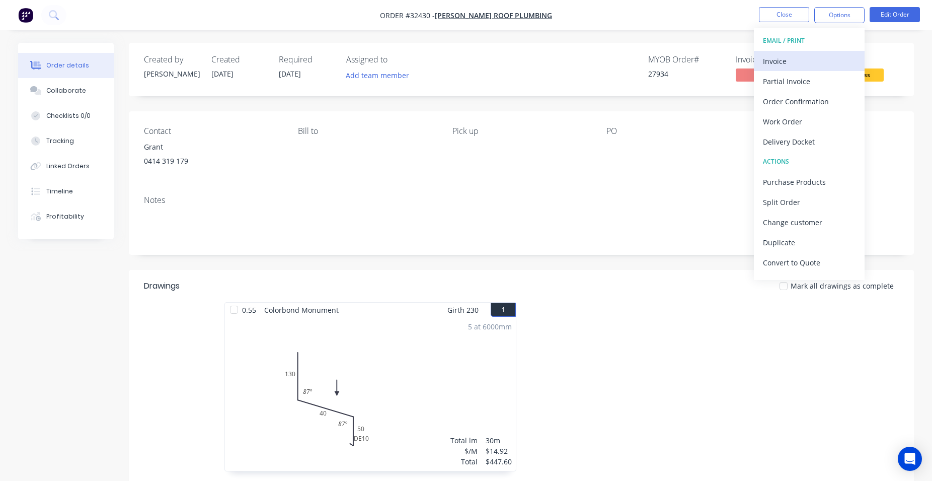
click at [824, 62] on div "Invoice" at bounding box center [809, 61] width 93 height 15
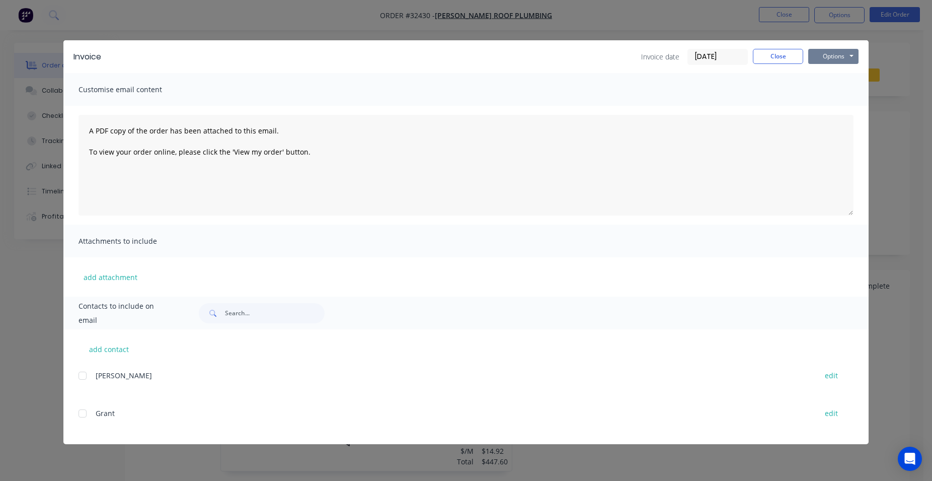
click at [849, 55] on button "Options" at bounding box center [833, 56] width 50 height 15
click at [849, 94] on button "Print" at bounding box center [840, 91] width 64 height 17
drag, startPoint x: 789, startPoint y: 60, endPoint x: 808, endPoint y: 34, distance: 32.4
click at [789, 60] on button "Close" at bounding box center [778, 56] width 50 height 15
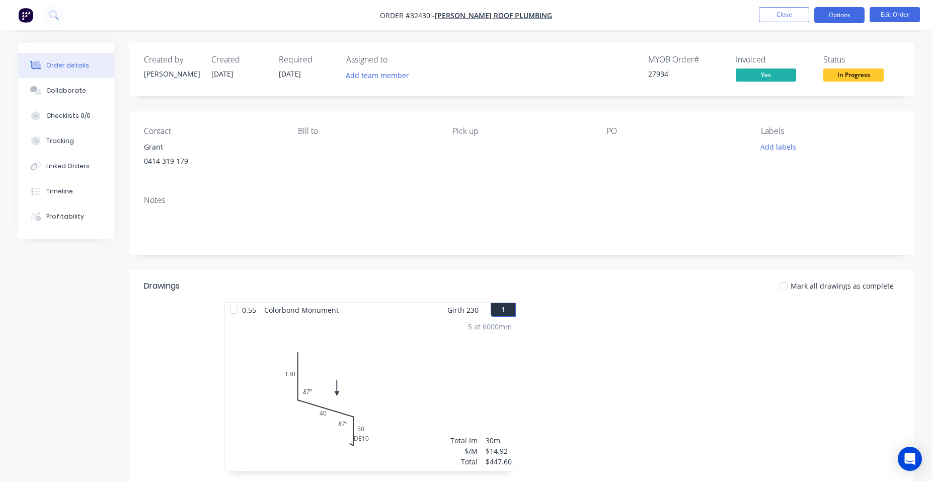
click at [830, 18] on button "Options" at bounding box center [839, 15] width 50 height 16
click at [902, 107] on div "Created by [PERSON_NAME] Created [DATE] Required [DATE] Assigned to Add team me…" at bounding box center [521, 344] width 785 height 602
click at [876, 77] on span "In Progress" at bounding box center [853, 74] width 60 height 13
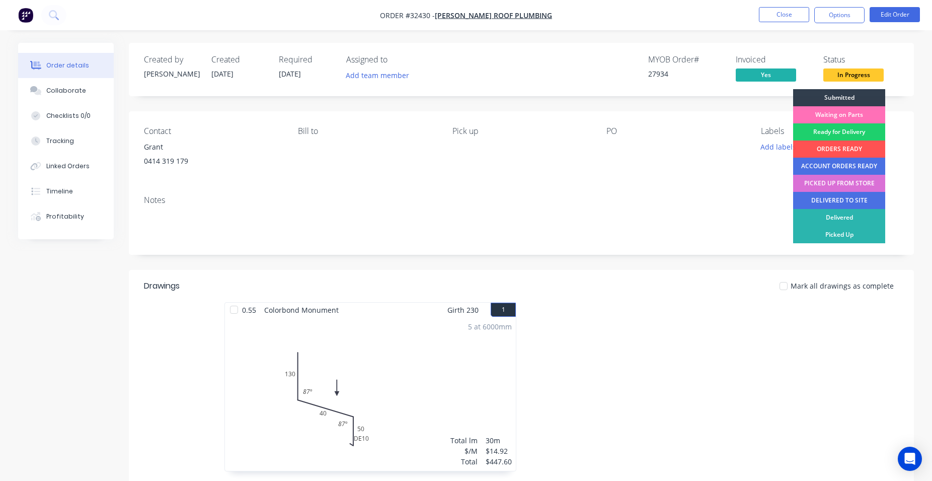
click at [834, 184] on div "PICKED UP FROM STORE" at bounding box center [839, 183] width 92 height 17
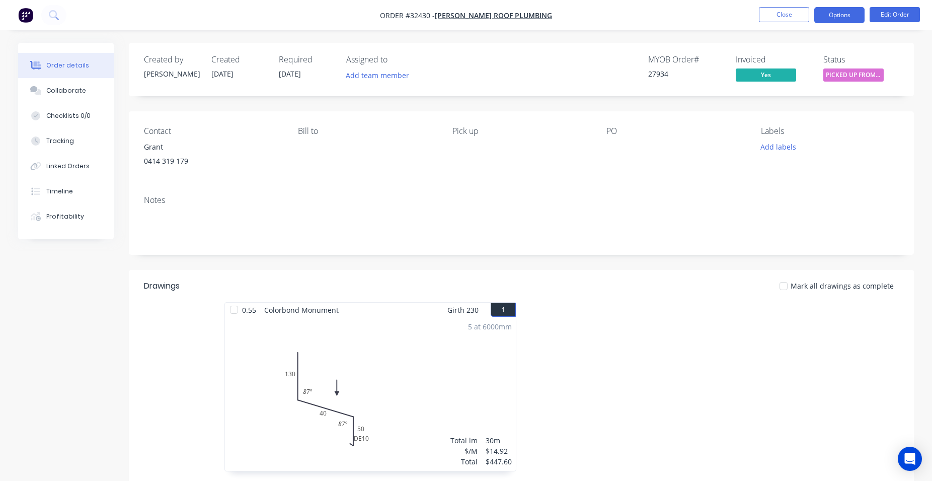
click at [842, 15] on button "Options" at bounding box center [839, 15] width 50 height 16
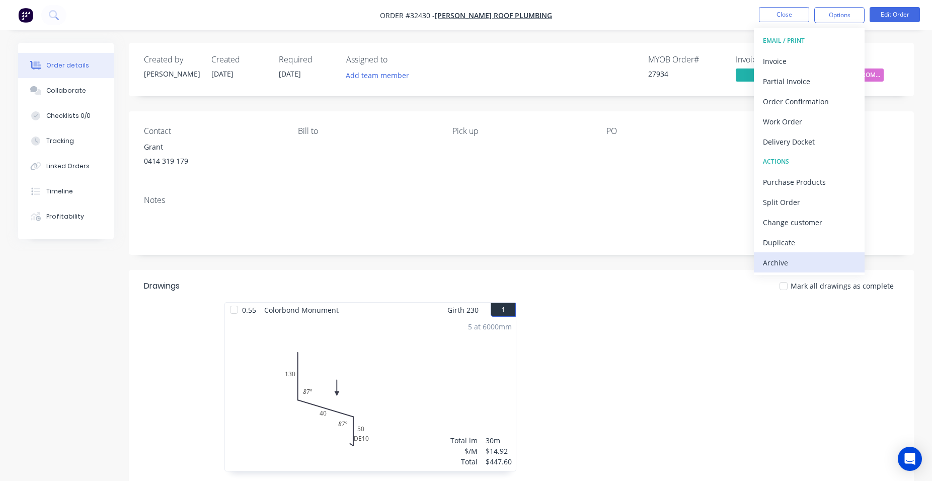
click at [784, 263] on div "Archive" at bounding box center [809, 262] width 93 height 15
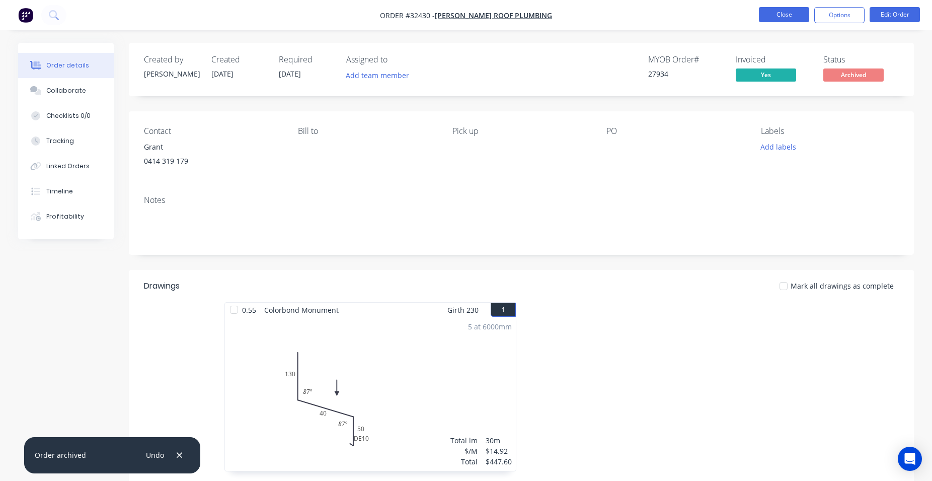
click at [785, 12] on button "Close" at bounding box center [784, 14] width 50 height 15
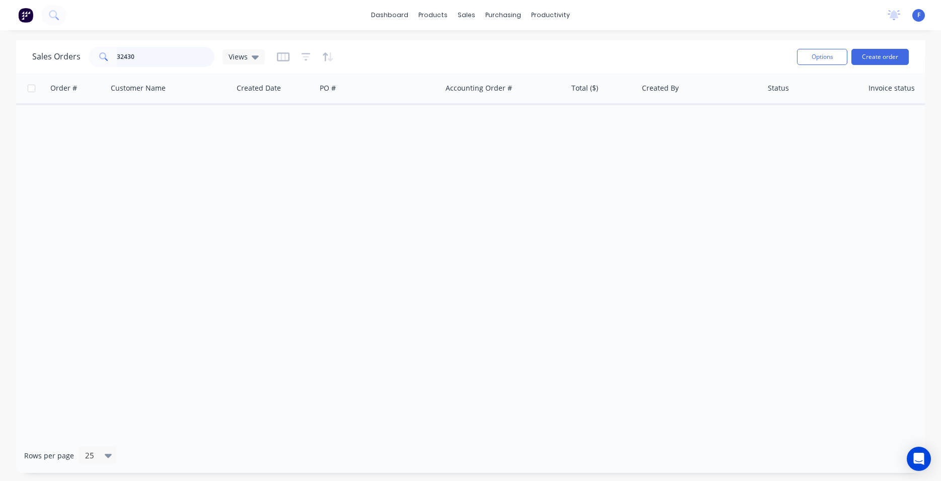
click at [179, 57] on input "32430" at bounding box center [166, 57] width 98 height 20
type input "3"
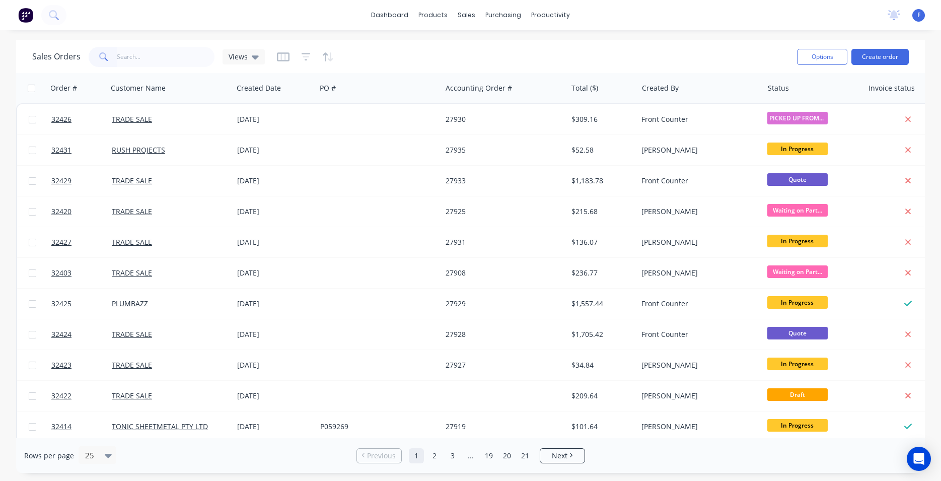
click at [22, 13] on img at bounding box center [25, 15] width 15 height 15
